Goal: Task Accomplishment & Management: Use online tool/utility

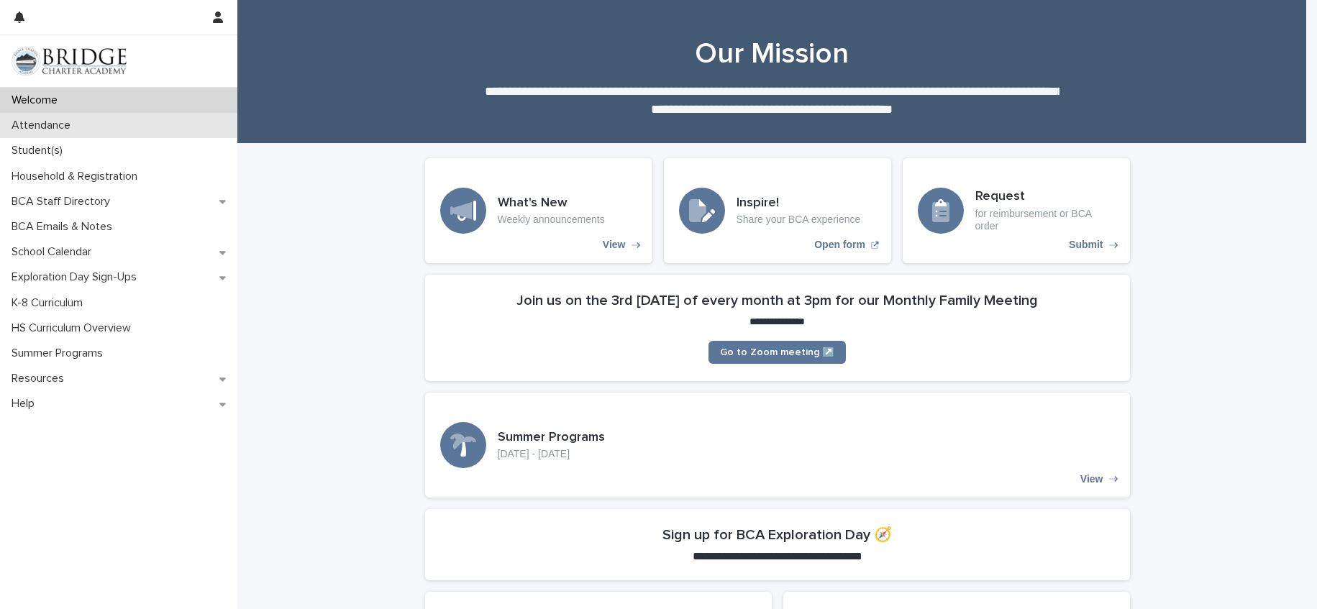
click at [71, 121] on p "Attendance" at bounding box center [44, 126] width 76 height 14
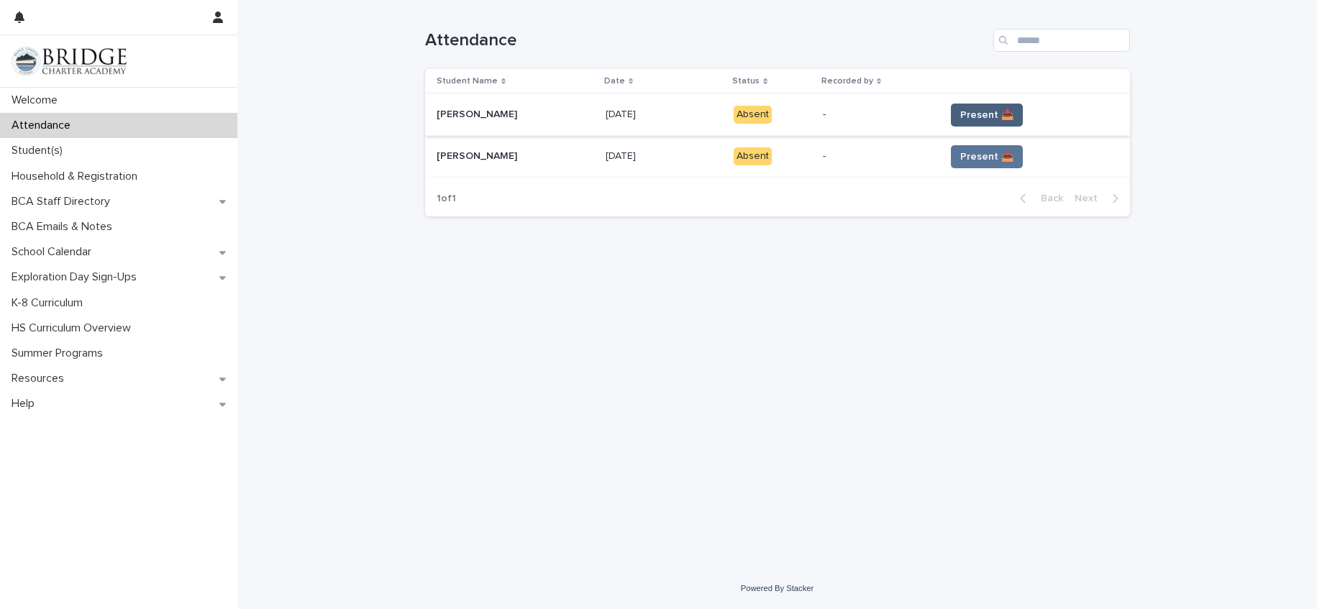
click at [977, 106] on button "Present 📥" at bounding box center [987, 115] width 72 height 23
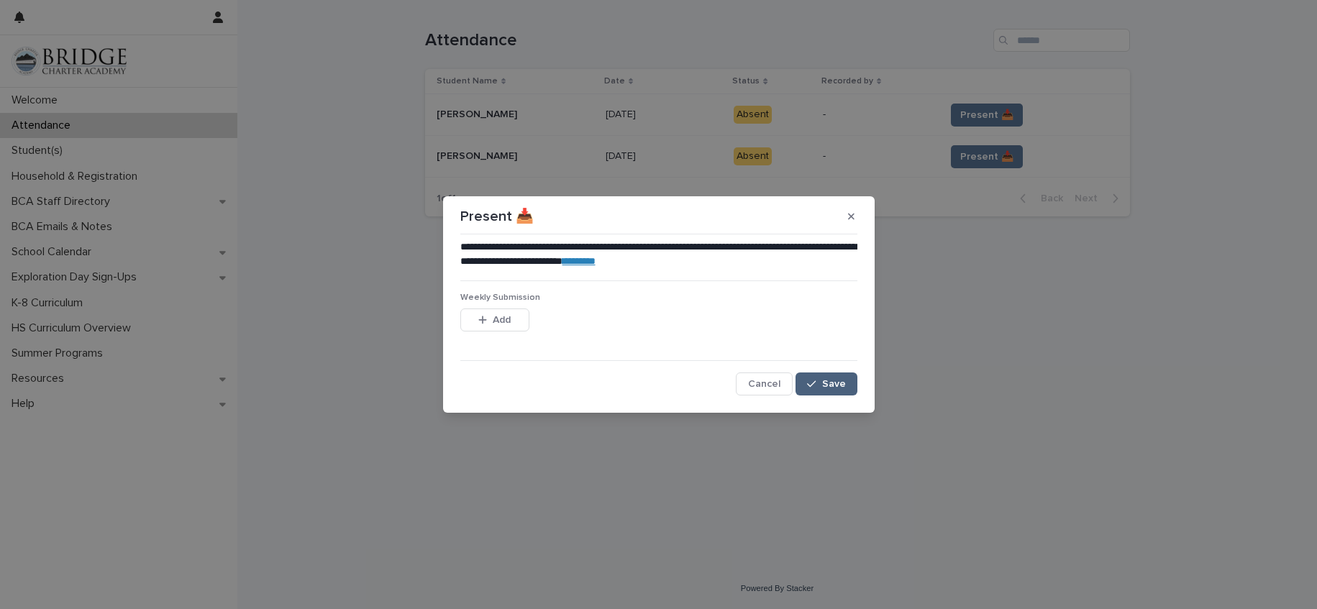
click at [834, 383] on span "Save" at bounding box center [834, 384] width 24 height 10
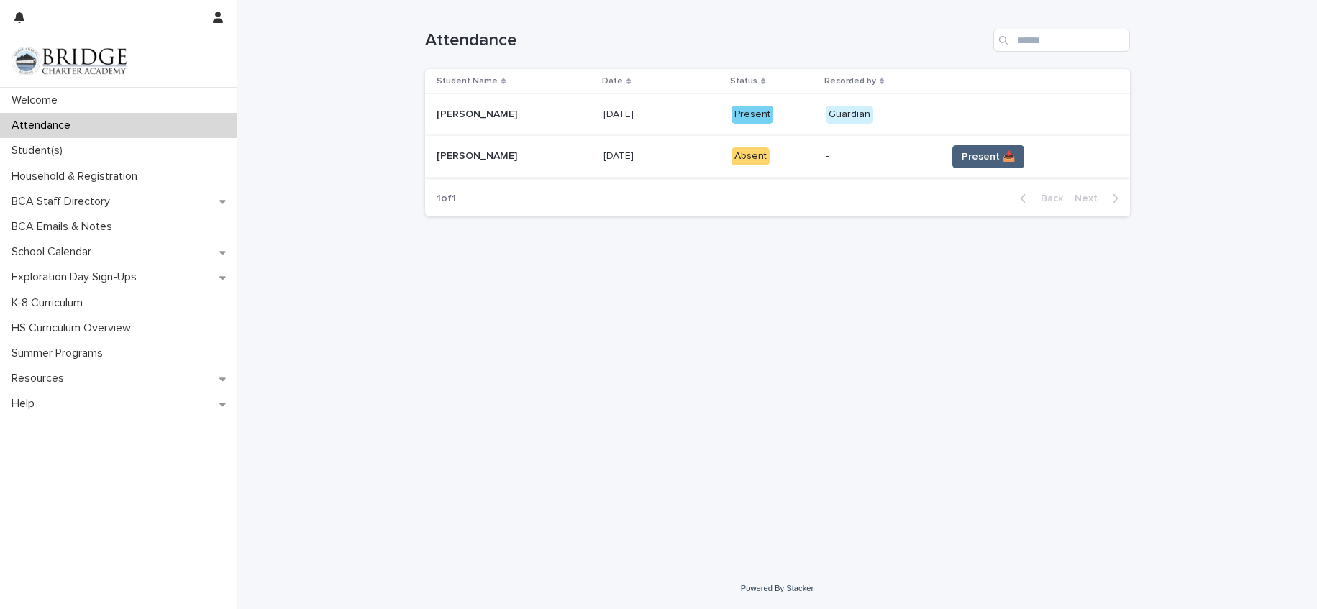
click at [971, 150] on span "Present 📥" at bounding box center [988, 157] width 53 height 14
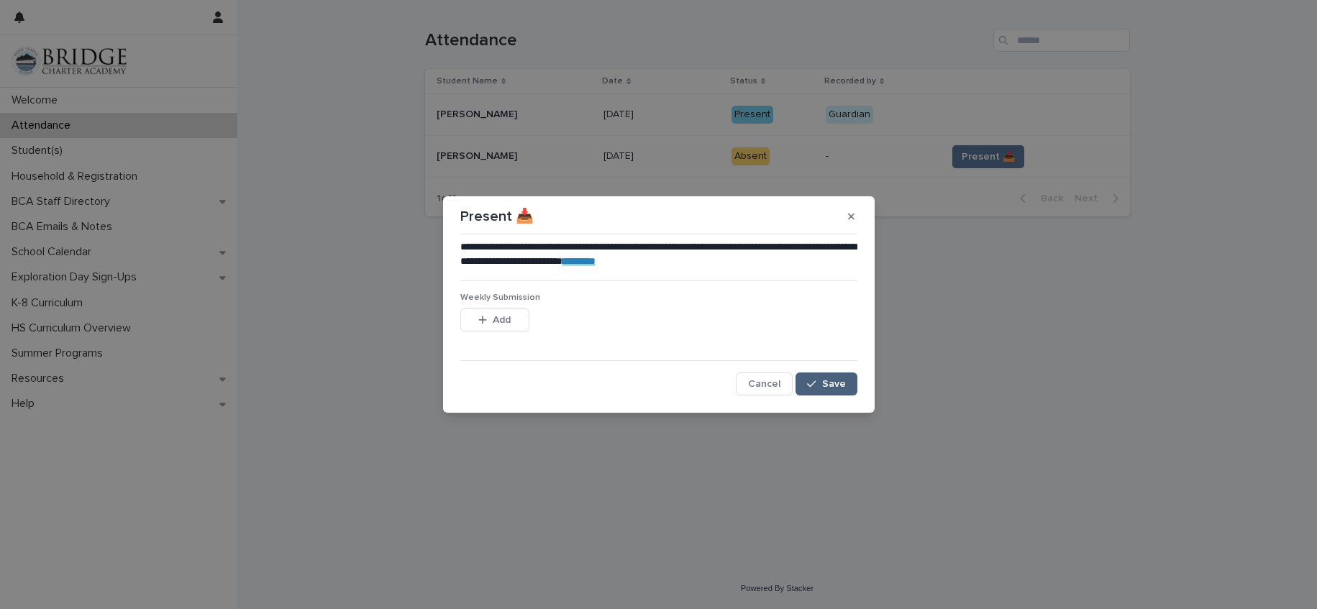
click at [843, 386] on span "Save" at bounding box center [834, 384] width 24 height 10
